Goal: Task Accomplishment & Management: Manage account settings

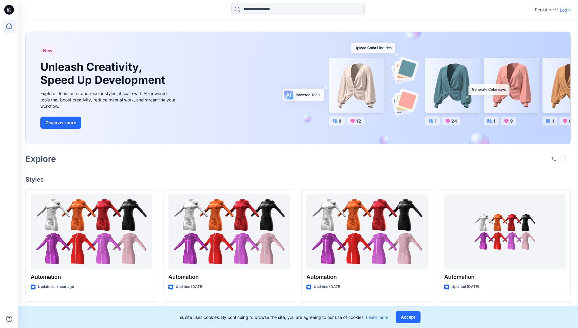
click at [564, 10] on p "Login" at bounding box center [565, 10] width 11 height 6
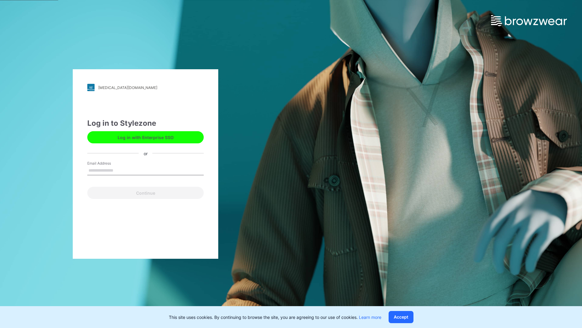
click at [120, 170] on input "Email Address" at bounding box center [145, 170] width 116 height 9
type input "**********"
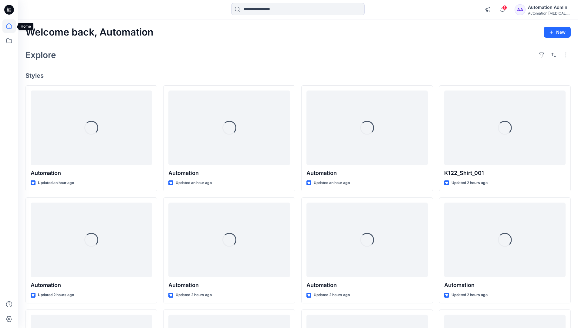
click at [12, 26] on icon at bounding box center [8, 25] width 5 height 5
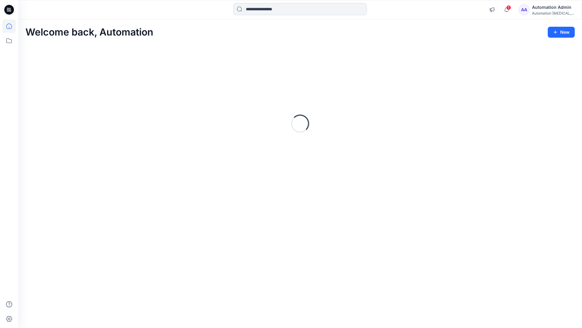
click at [540, 10] on div "Automation Admin" at bounding box center [553, 7] width 42 height 7
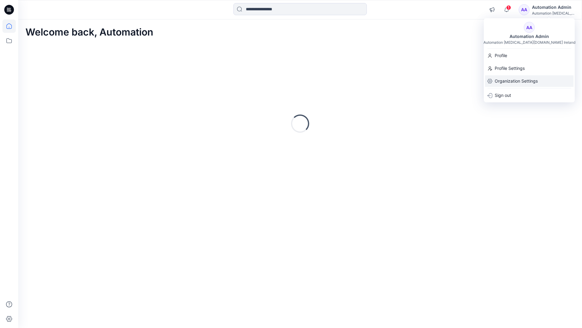
click at [511, 80] on p "Organization Settings" at bounding box center [516, 81] width 43 height 12
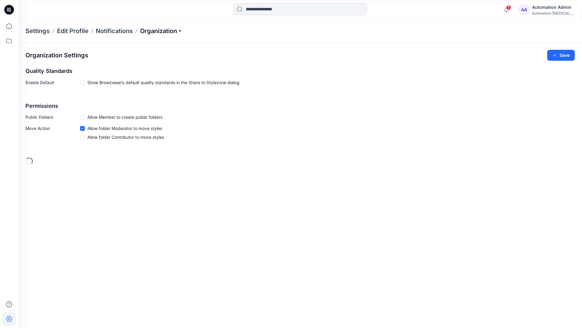
click at [181, 31] on p "Organization" at bounding box center [161, 31] width 42 height 8
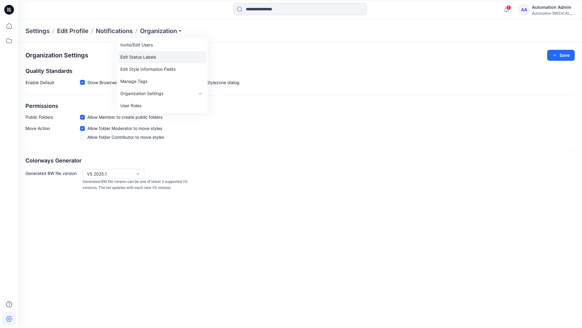
click at [149, 55] on link "Edit Status Labels" at bounding box center [162, 57] width 89 height 12
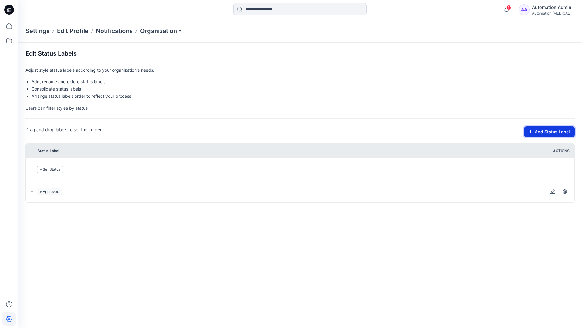
click at [534, 133] on button "Add Status Label" at bounding box center [550, 131] width 51 height 11
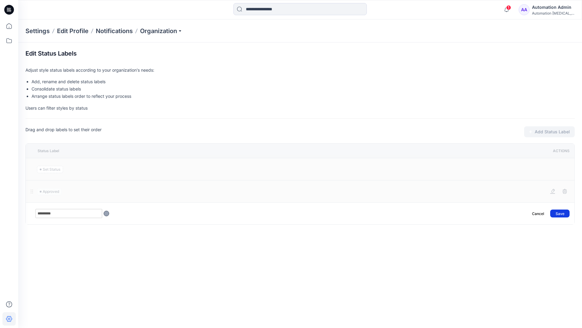
type input "*********"
click at [564, 211] on button "Save" at bounding box center [560, 213] width 19 height 8
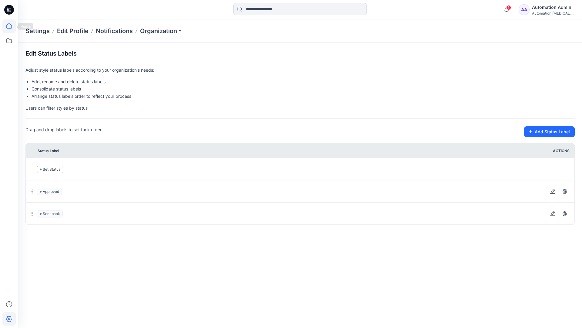
click at [9, 25] on icon at bounding box center [8, 25] width 13 height 13
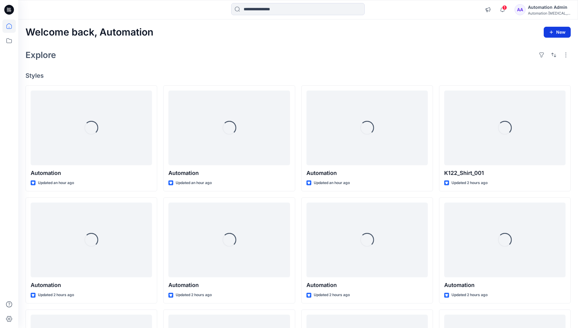
click at [552, 29] on button "New" at bounding box center [557, 32] width 27 height 11
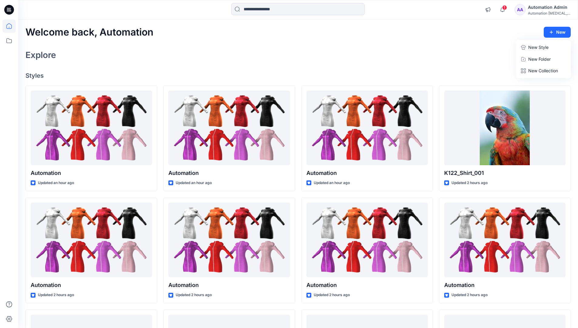
click at [538, 47] on p "New Style" at bounding box center [538, 47] width 20 height 7
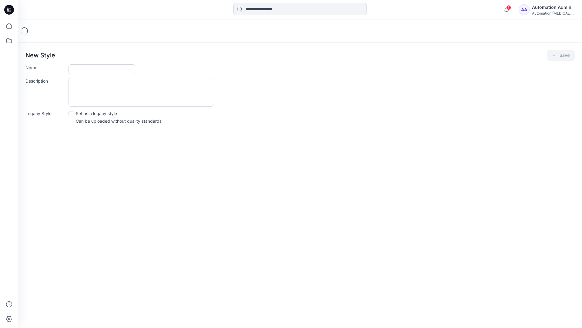
click at [83, 71] on input "Name" at bounding box center [102, 69] width 67 height 10
type input "**********"
click at [562, 55] on button "Save" at bounding box center [562, 55] width 28 height 11
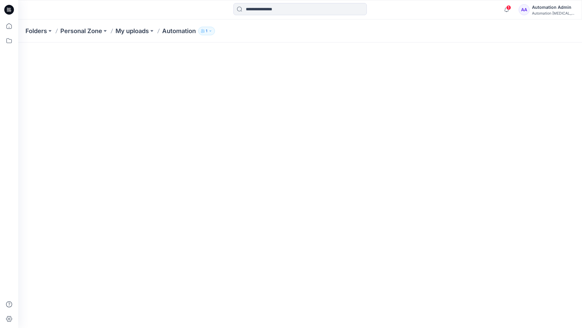
scroll to position [36, 0]
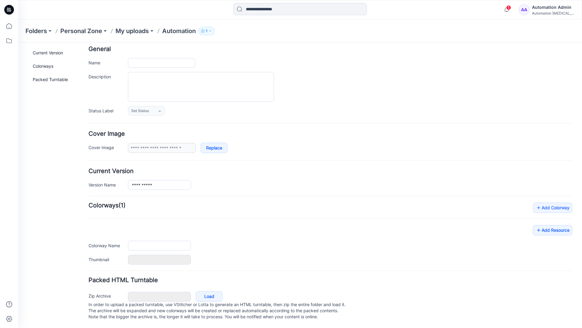
type input "**********"
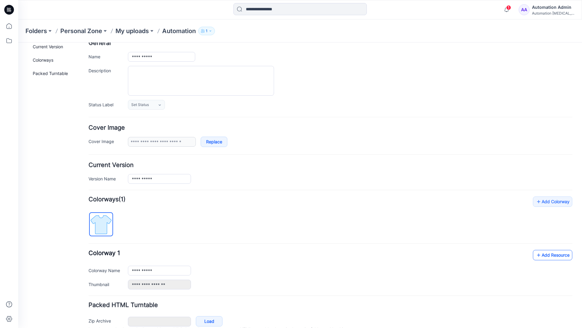
click at [558, 256] on link "Add Resource" at bounding box center [552, 255] width 39 height 10
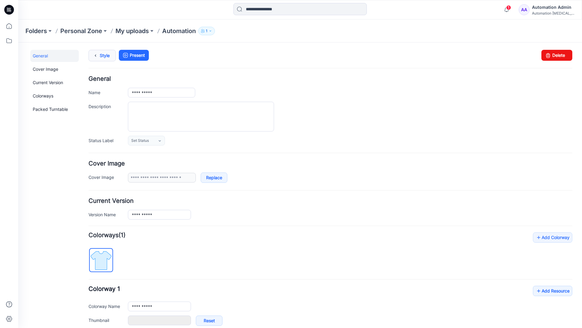
click at [103, 55] on link "Style" at bounding box center [102, 56] width 27 height 12
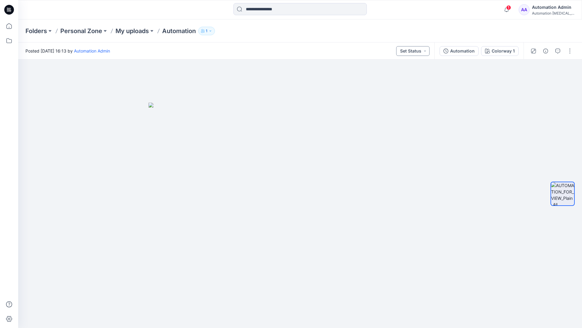
click at [420, 51] on button "Set Status" at bounding box center [412, 51] width 33 height 10
click at [421, 50] on button "Set Status" at bounding box center [412, 51] width 33 height 10
click at [399, 76] on p "Approved" at bounding box center [399, 79] width 20 height 8
click at [419, 49] on button "Approved" at bounding box center [413, 51] width 33 height 10
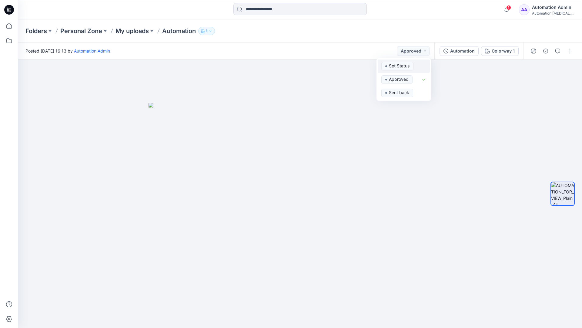
click at [413, 62] on span "Set Status" at bounding box center [398, 66] width 32 height 8
click at [465, 53] on div "Automation" at bounding box center [462, 51] width 25 height 7
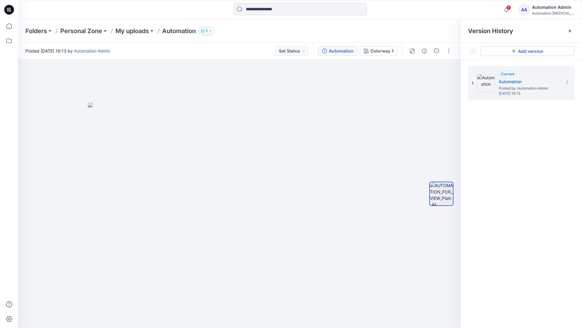
click at [521, 51] on button "Add version" at bounding box center [528, 51] width 95 height 10
click at [566, 83] on icon at bounding box center [567, 82] width 5 height 5
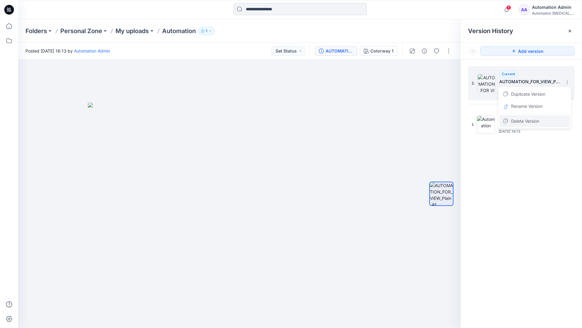
click at [532, 120] on span "Delete Version" at bounding box center [525, 120] width 28 height 7
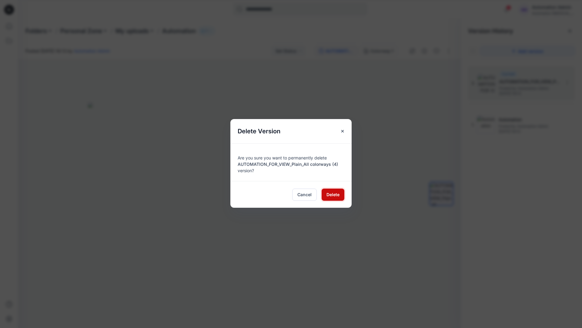
click at [333, 194] on span "Delete" at bounding box center [333, 194] width 13 height 6
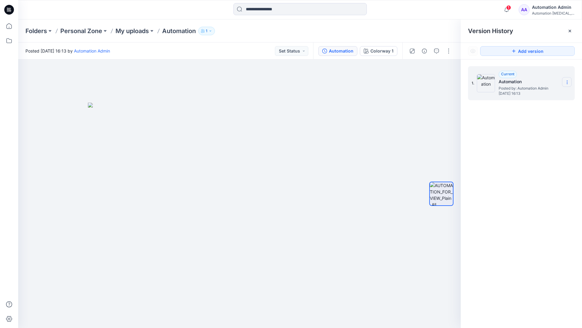
click at [566, 83] on icon at bounding box center [567, 82] width 5 height 5
click at [449, 49] on button "button" at bounding box center [449, 51] width 10 height 10
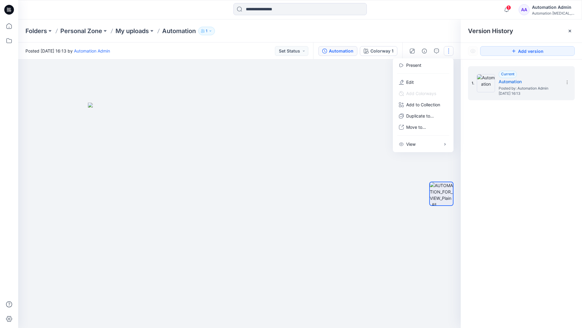
click at [449, 51] on button "button" at bounding box center [449, 51] width 10 height 10
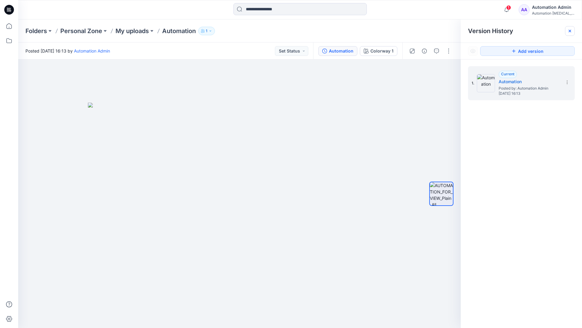
click at [572, 32] on icon at bounding box center [570, 31] width 2 height 2
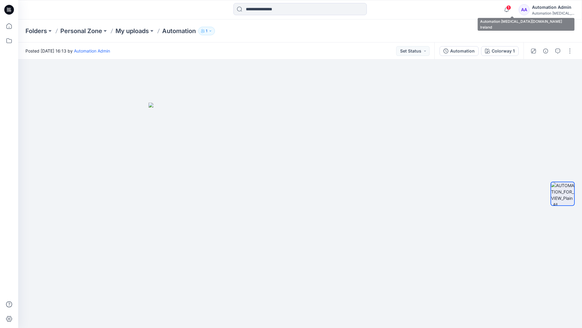
click at [547, 12] on div "Automation [MEDICAL_DATA]..." at bounding box center [553, 13] width 42 height 5
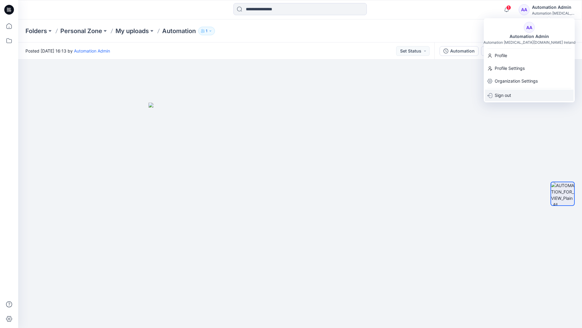
click at [511, 95] on p "Sign out" at bounding box center [503, 95] width 16 height 12
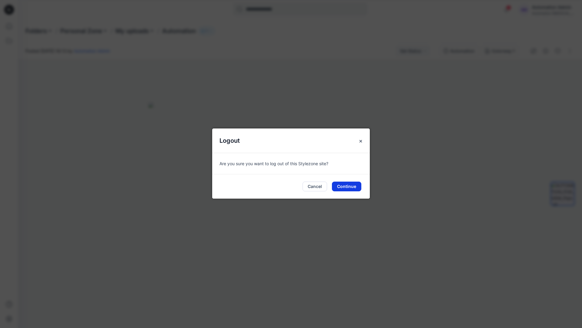
click at [348, 184] on button "Continue" at bounding box center [346, 186] width 29 height 10
